Goal: Task Accomplishment & Management: Use online tool/utility

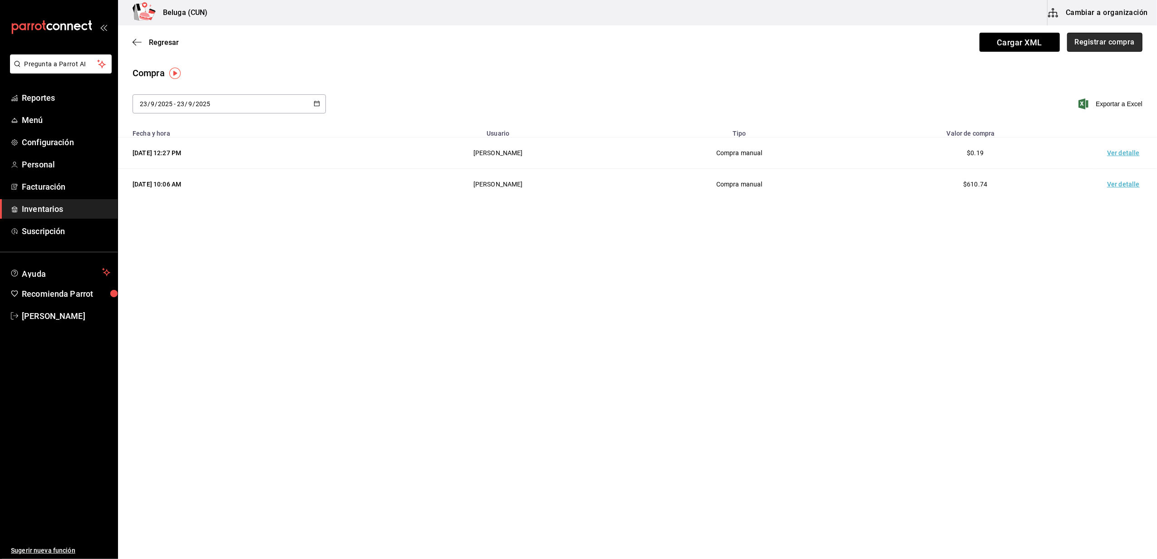
click at [1099, 48] on button "Registrar compra" at bounding box center [1105, 42] width 75 height 19
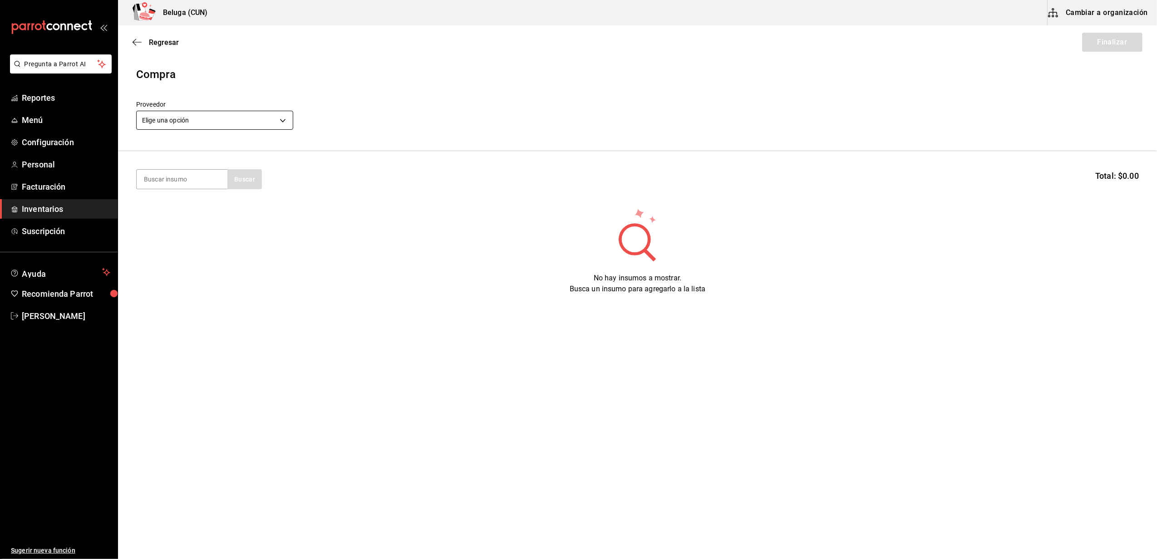
click at [286, 119] on body "Pregunta a Parrot AI Reportes Menú Configuración Personal Facturación Inventari…" at bounding box center [578, 254] width 1157 height 508
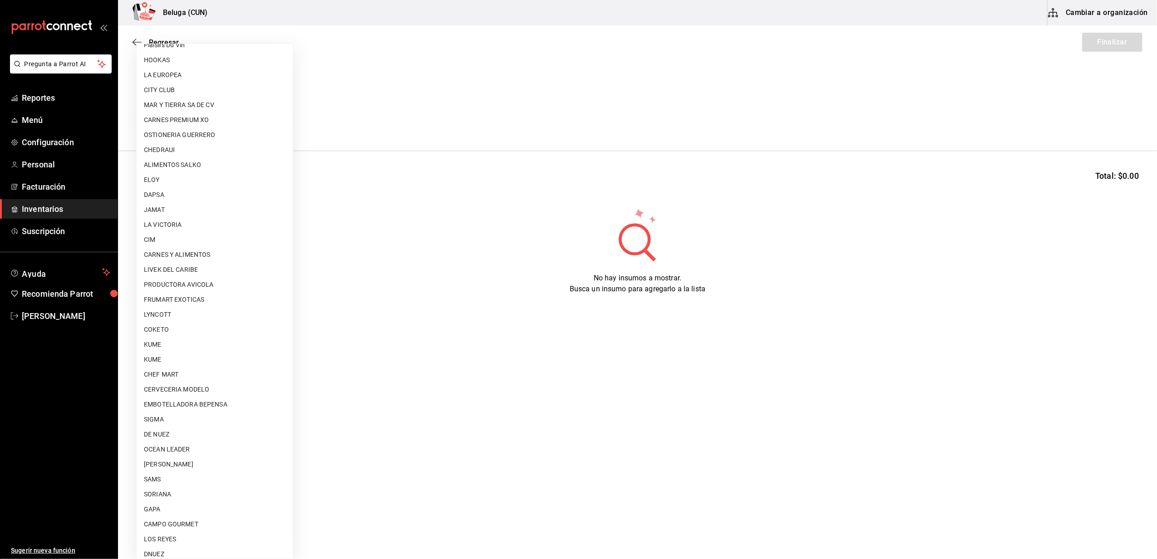
scroll to position [302, 0]
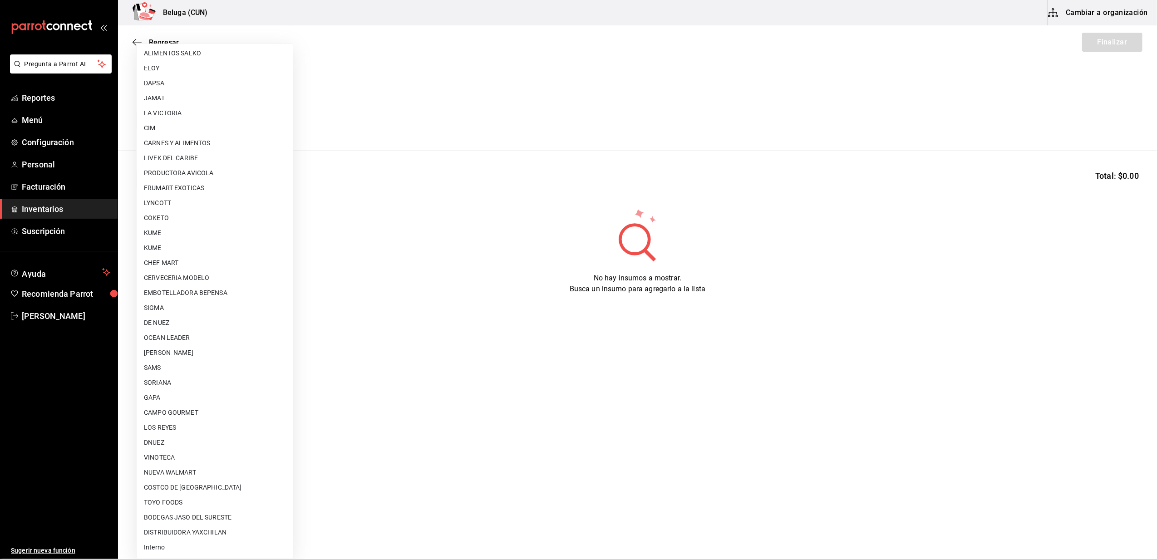
click at [184, 214] on li "COKETO" at bounding box center [215, 218] width 156 height 15
type input "e75e6e4b-23b9-42b8-8b56-0958eacb2511"
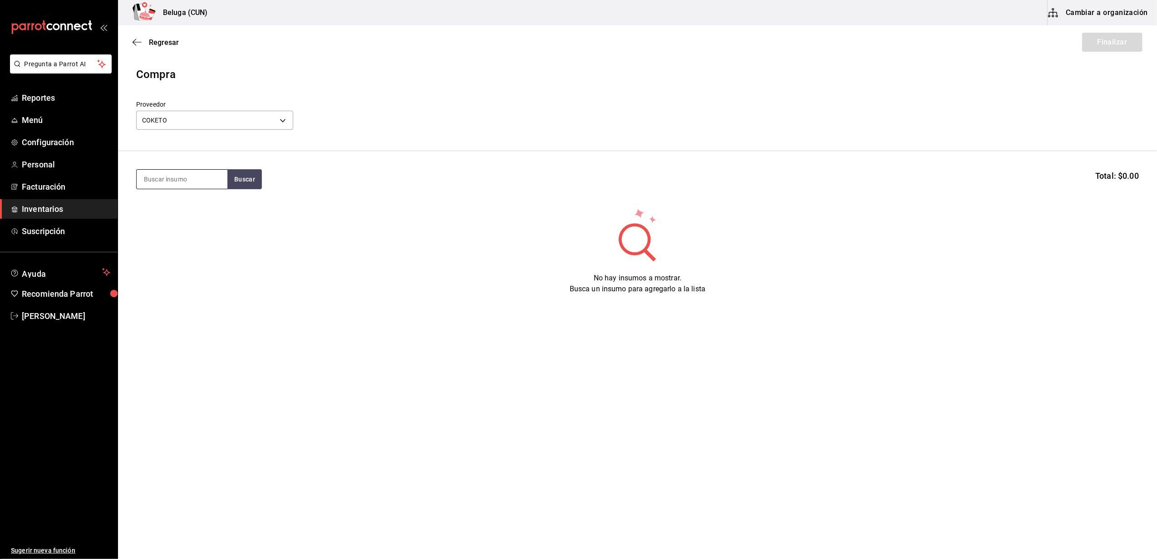
click at [173, 183] on input at bounding box center [182, 179] width 91 height 19
type input "COCO"
click at [170, 211] on div "COCO" at bounding box center [177, 205] width 66 height 11
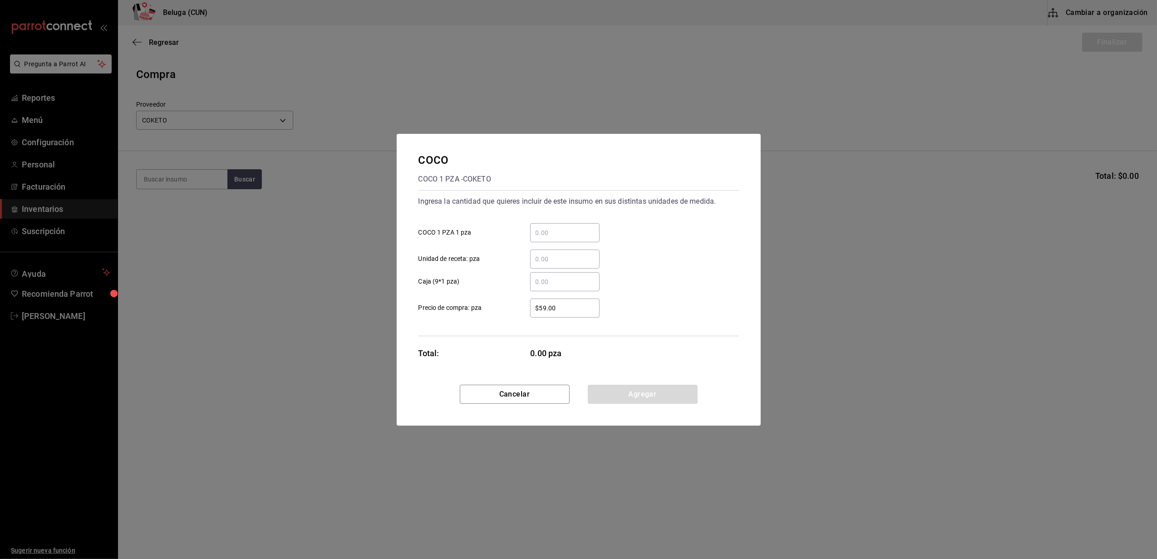
click at [577, 231] on input "​ COCO 1 PZA 1 pza" at bounding box center [564, 233] width 69 height 11
type input "100"
click at [514, 334] on div "Ingresa la cantidad que quieres incluir de este insumo en sus distintas unidade…" at bounding box center [579, 263] width 321 height 146
click at [578, 306] on input "$59.00" at bounding box center [564, 308] width 69 height 11
drag, startPoint x: 533, startPoint y: 322, endPoint x: 458, endPoint y: 306, distance: 77.1
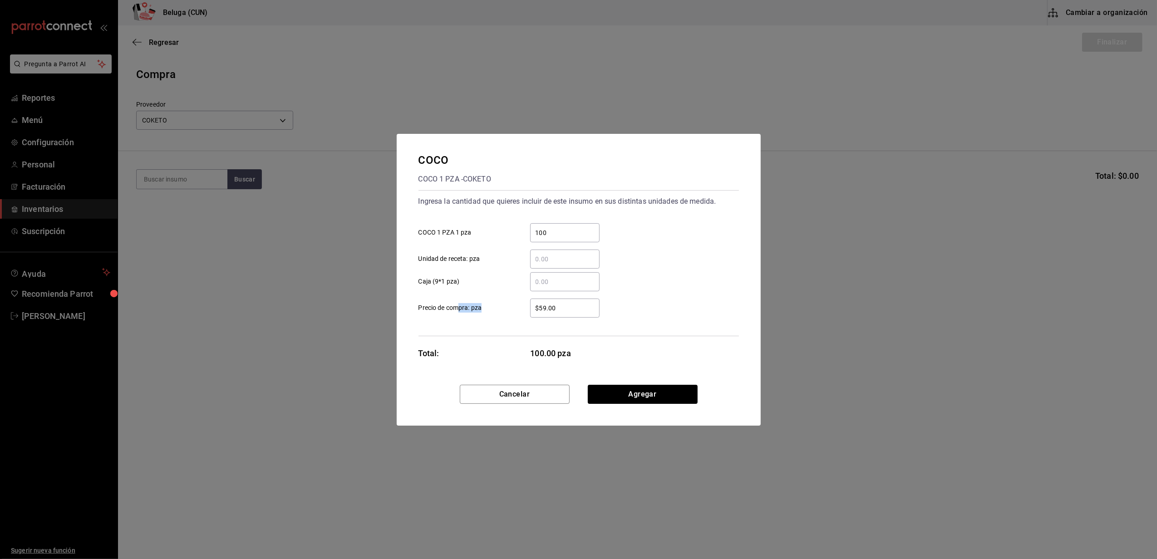
click at [458, 306] on div "Ingresa la cantidad que quieres incluir de este insumo en sus distintas unidade…" at bounding box center [579, 263] width 321 height 146
drag, startPoint x: 557, startPoint y: 304, endPoint x: 524, endPoint y: 295, distance: 33.9
click at [538, 303] on input "$59.00" at bounding box center [564, 308] width 69 height 11
type input "$65"
click at [516, 333] on div "Ingresa la cantidad que quieres incluir de este insumo en sus distintas unidade…" at bounding box center [579, 263] width 321 height 146
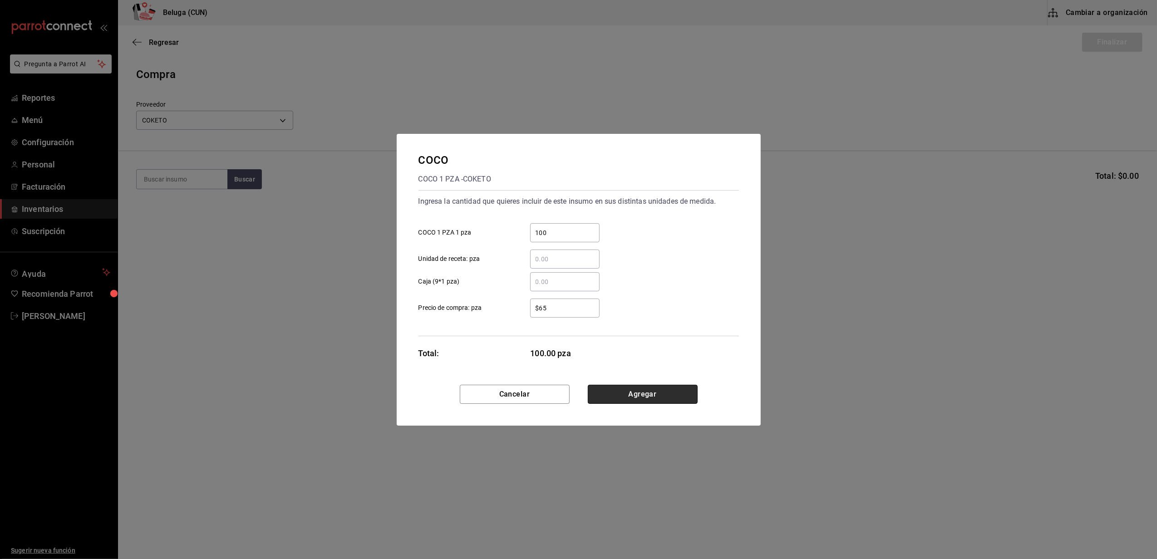
click at [623, 391] on button "Agregar" at bounding box center [643, 394] width 110 height 19
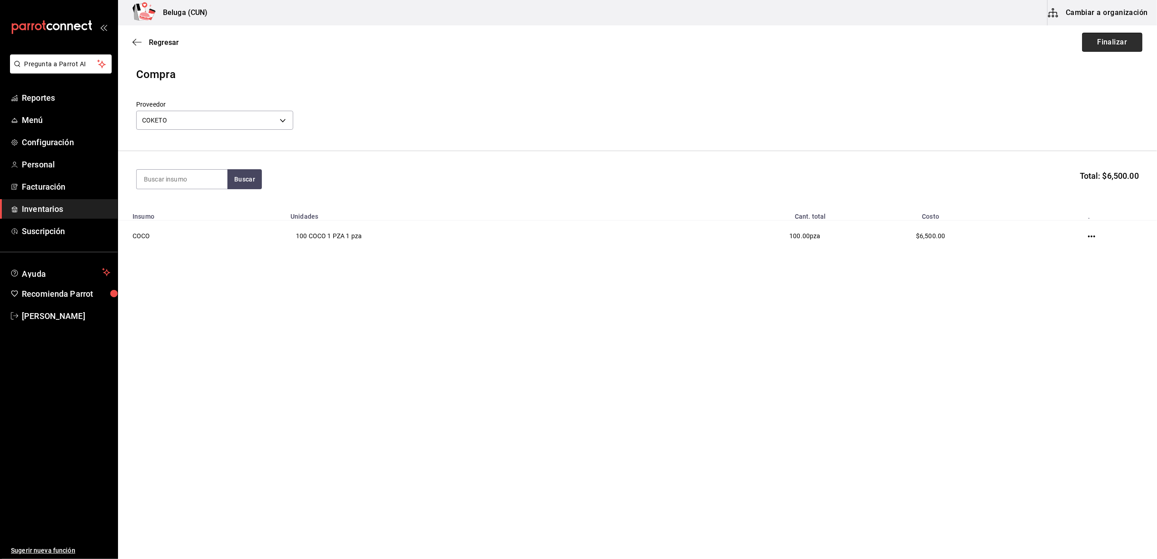
click at [1117, 39] on button "Finalizar" at bounding box center [1113, 42] width 60 height 19
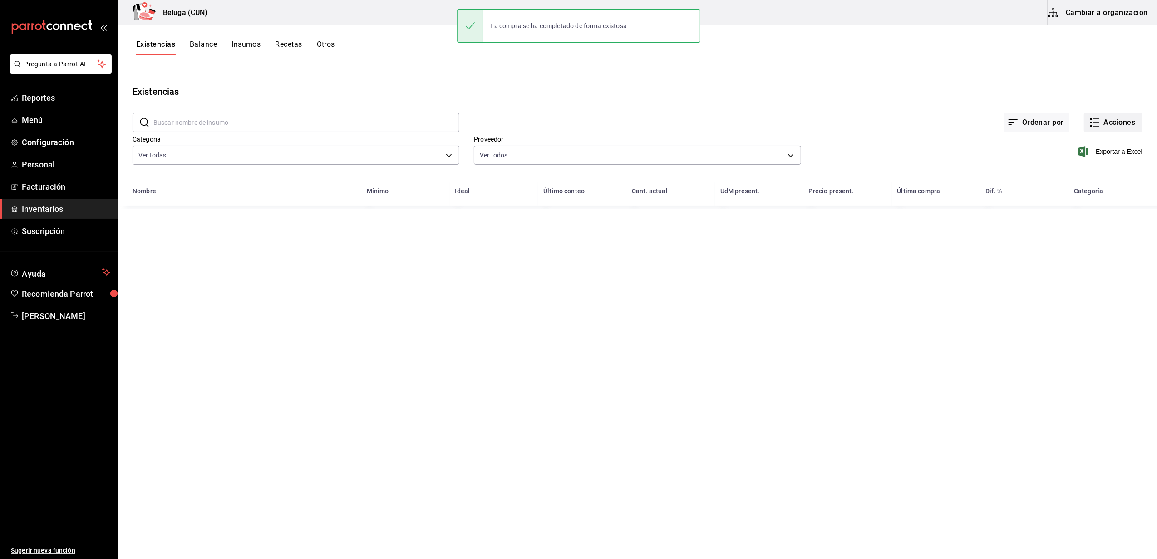
click at [1108, 124] on button "Acciones" at bounding box center [1113, 122] width 59 height 19
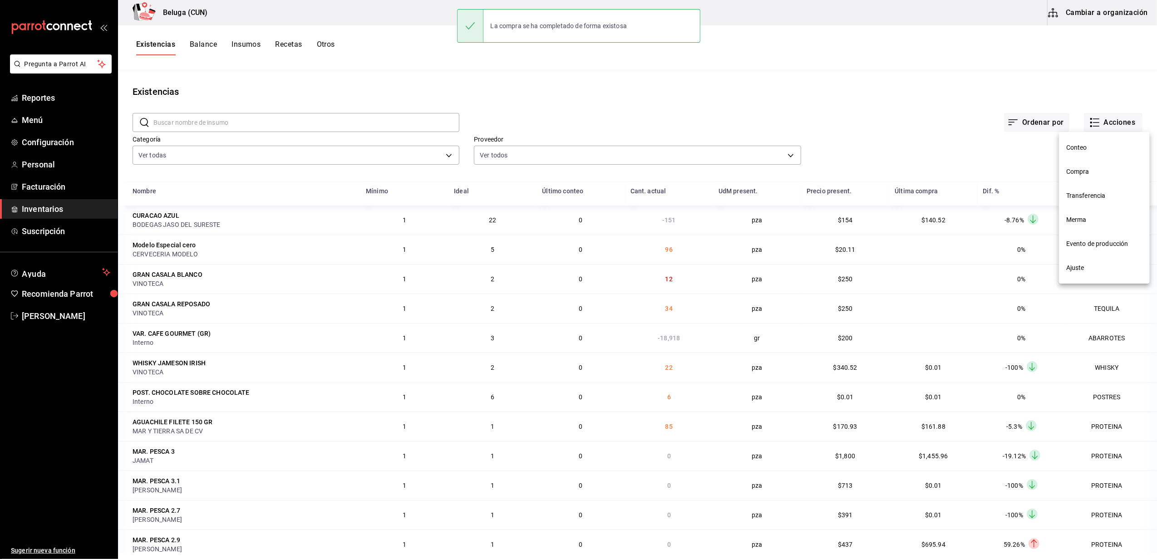
click at [1087, 171] on span "Compra" at bounding box center [1105, 172] width 76 height 10
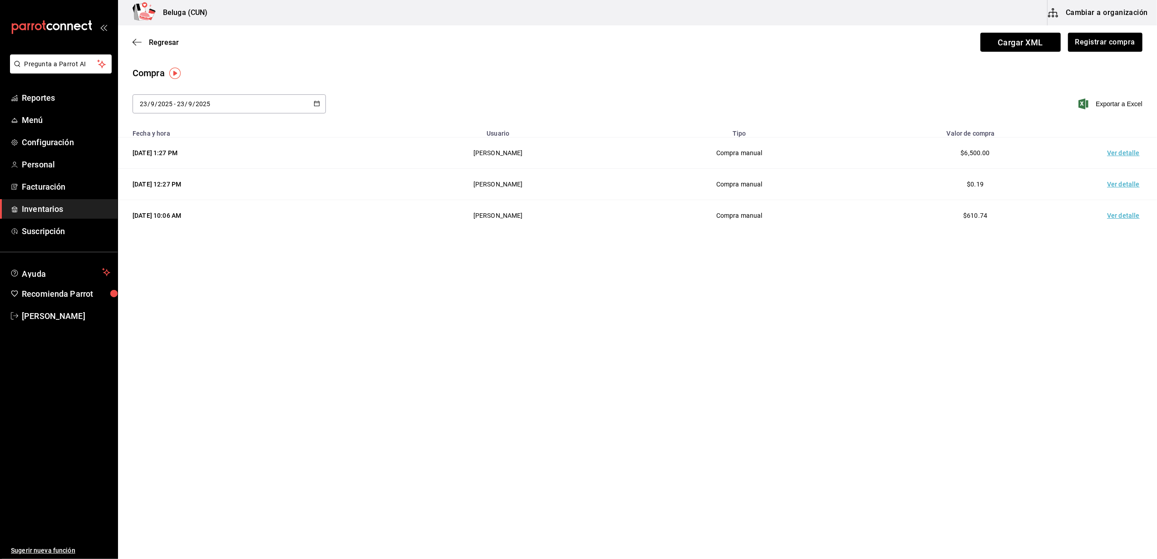
click at [1116, 157] on td "Ver detalle" at bounding box center [1126, 153] width 64 height 31
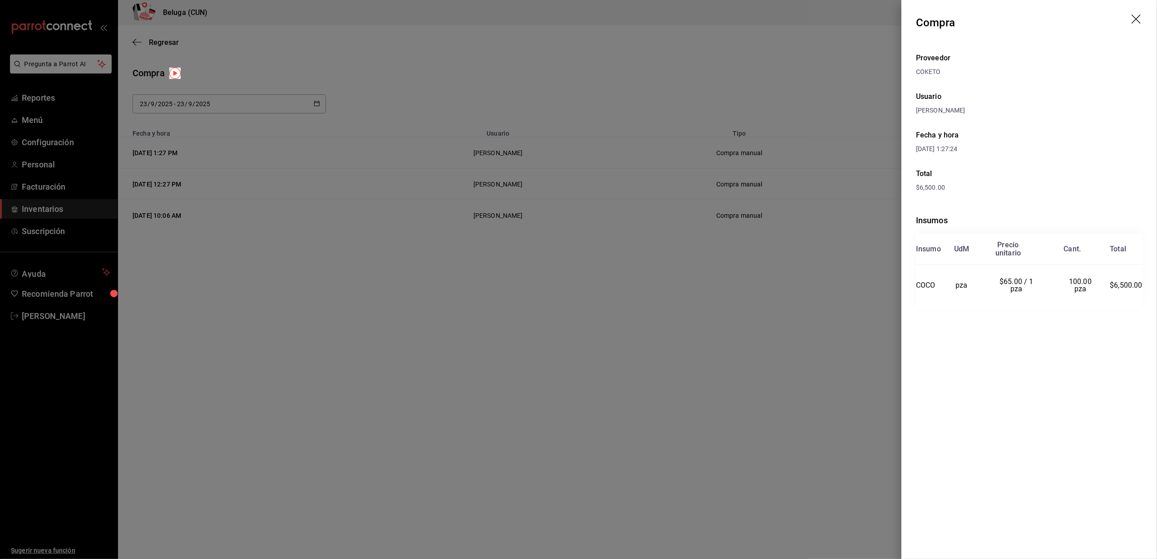
click at [564, 331] on div at bounding box center [578, 279] width 1157 height 559
